Goal: Information Seeking & Learning: Learn about a topic

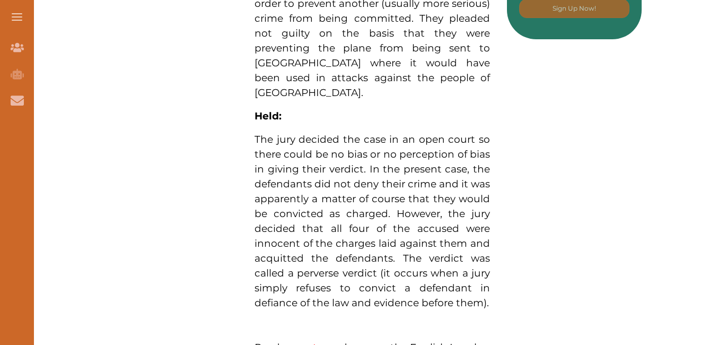
scroll to position [700, 0]
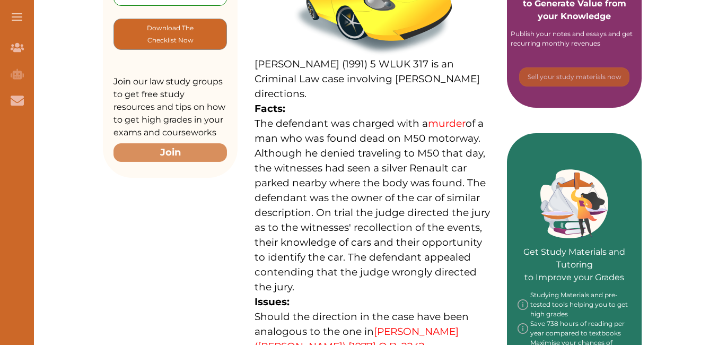
scroll to position [313, 0]
